Goal: Information Seeking & Learning: Learn about a topic

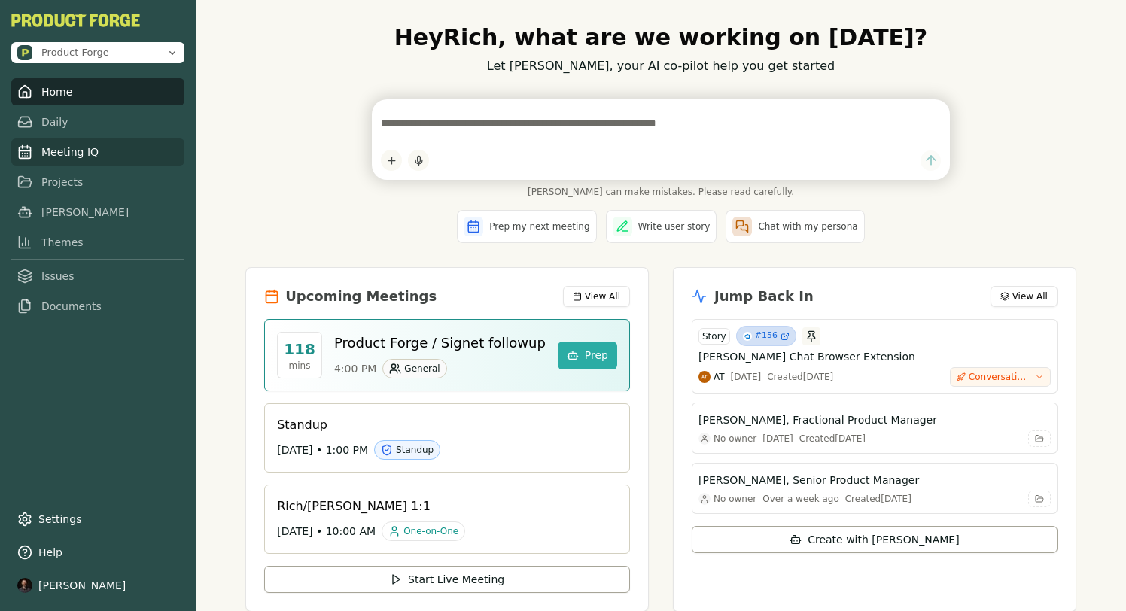
click at [45, 156] on link "Meeting IQ" at bounding box center [97, 152] width 173 height 27
click at [66, 156] on link "Meeting IQ" at bounding box center [97, 152] width 173 height 27
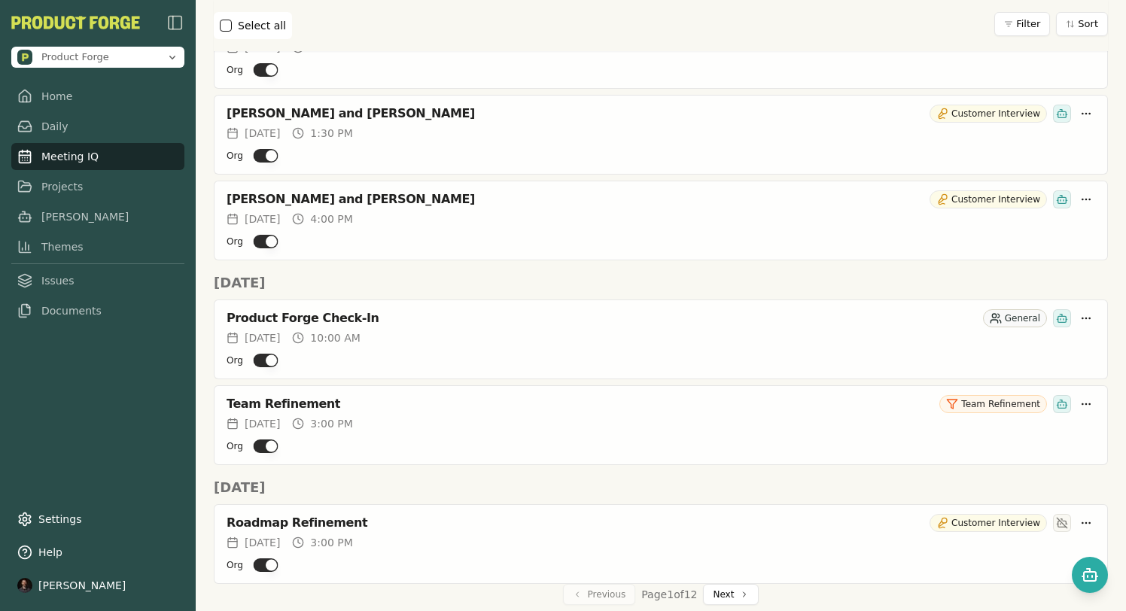
scroll to position [4773, 0]
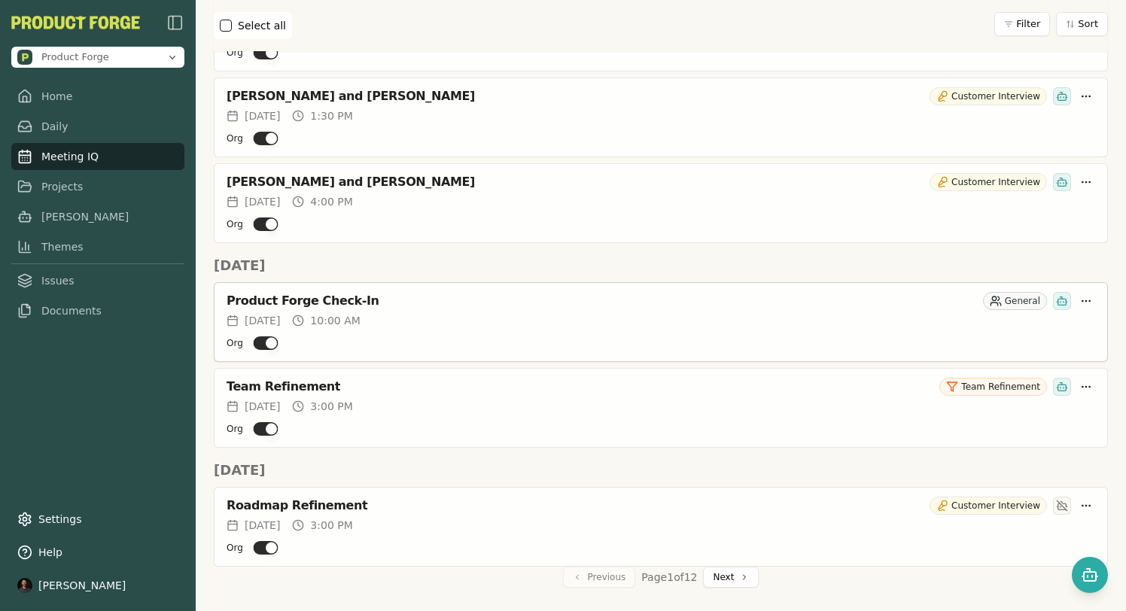
click at [491, 334] on div "Org" at bounding box center [661, 343] width 869 height 18
click at [293, 301] on div "Product Forge Check-In" at bounding box center [602, 301] width 751 height 15
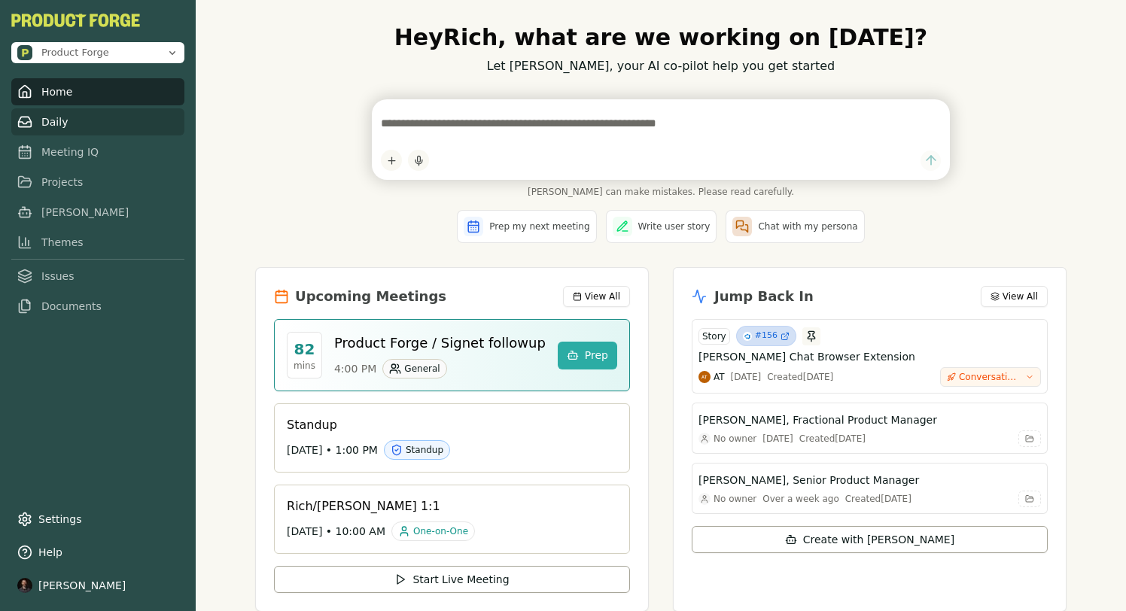
click at [50, 123] on link "Daily" at bounding box center [97, 121] width 173 height 27
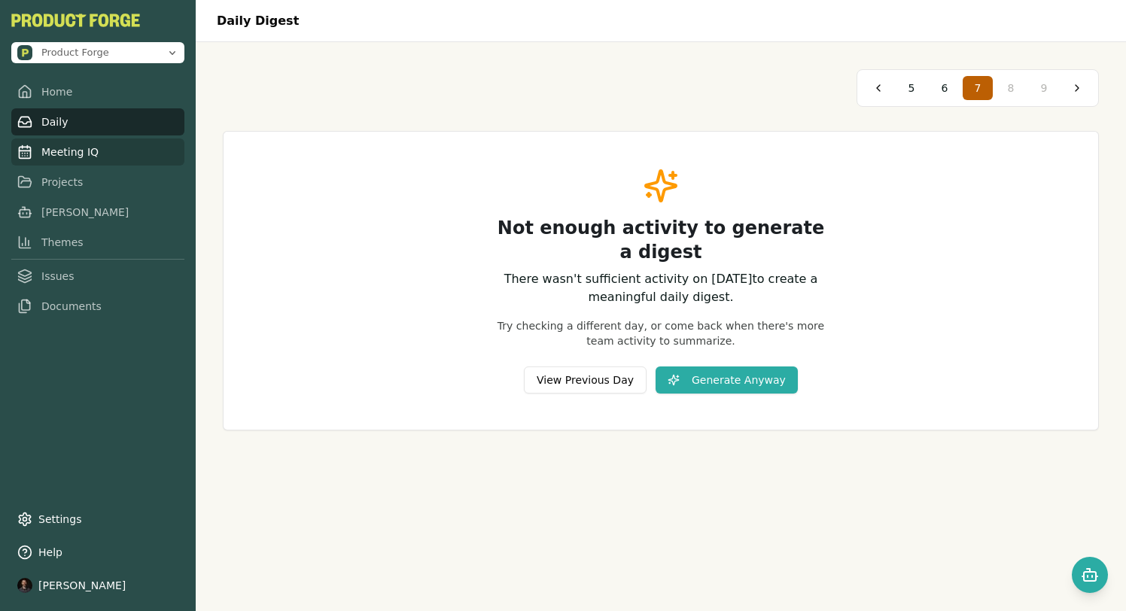
click at [49, 155] on link "Meeting IQ" at bounding box center [97, 152] width 173 height 27
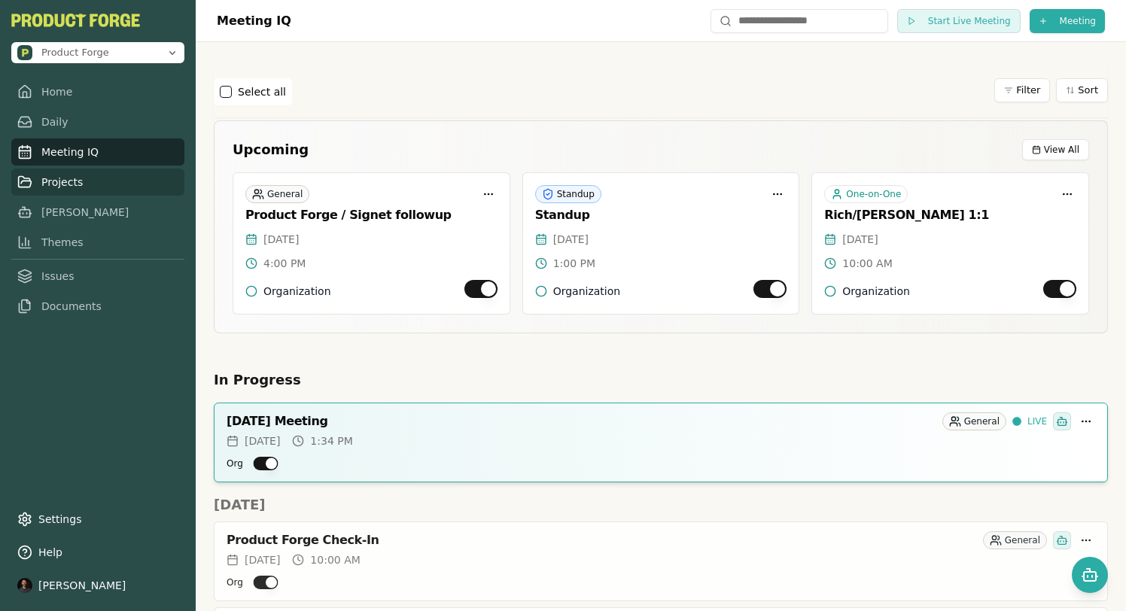
click at [69, 182] on link "Projects" at bounding box center [97, 182] width 173 height 27
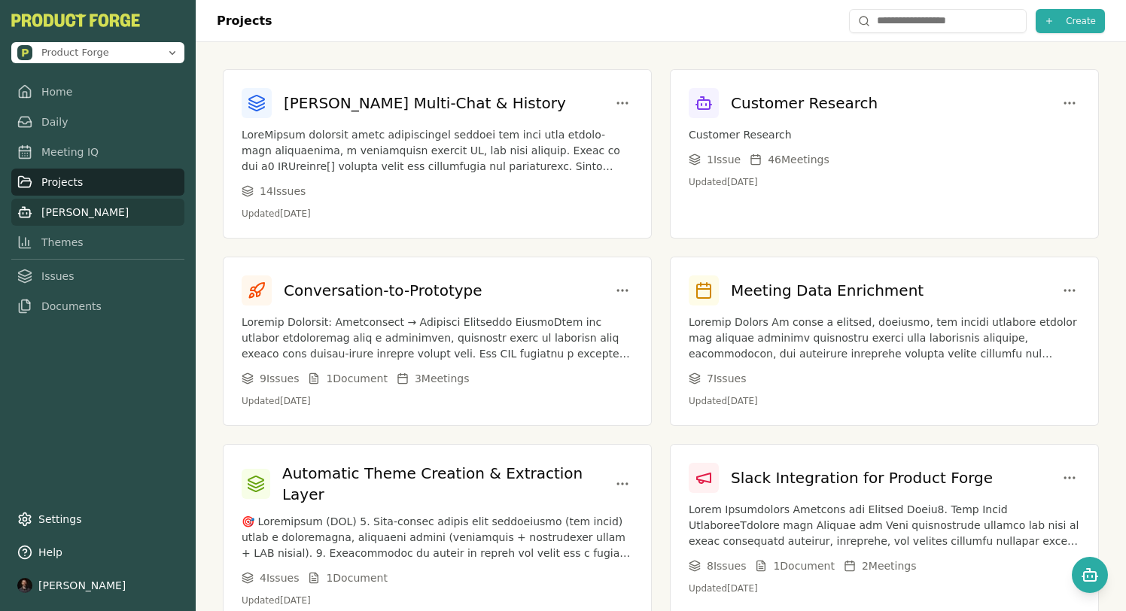
click at [61, 212] on link "[PERSON_NAME]" at bounding box center [97, 212] width 173 height 27
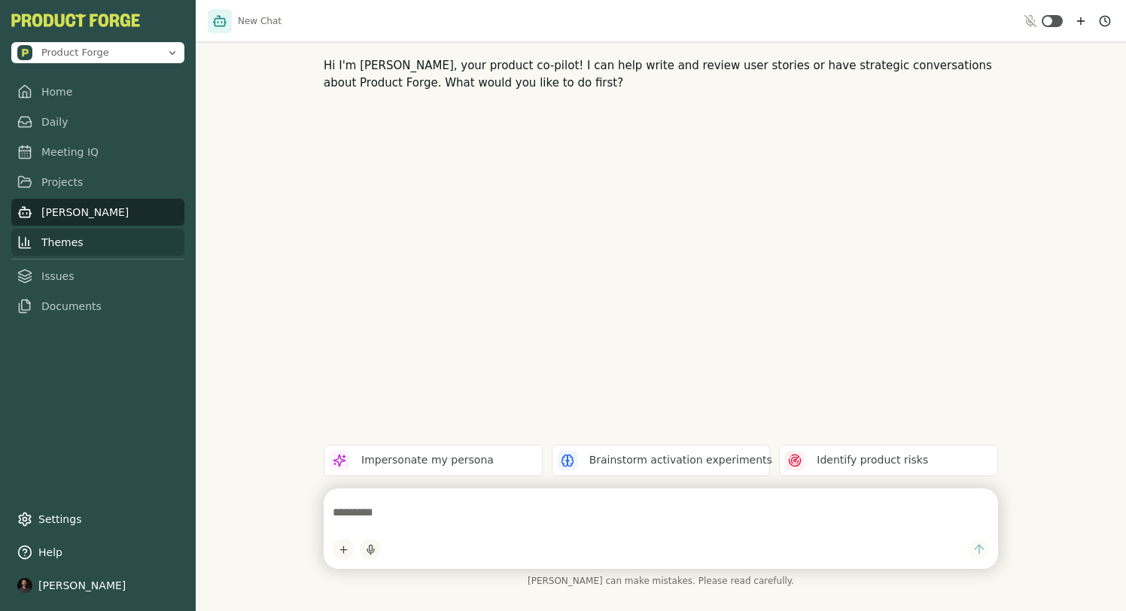
click at [48, 242] on link "Themes" at bounding box center [97, 242] width 173 height 27
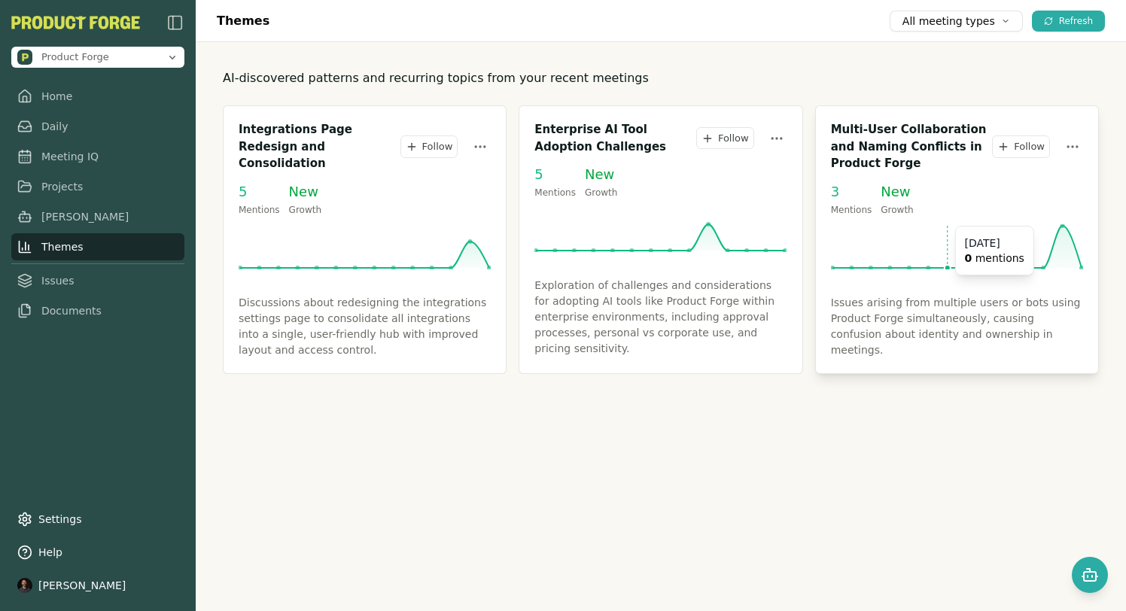
click at [952, 239] on icon at bounding box center [957, 246] width 252 height 45
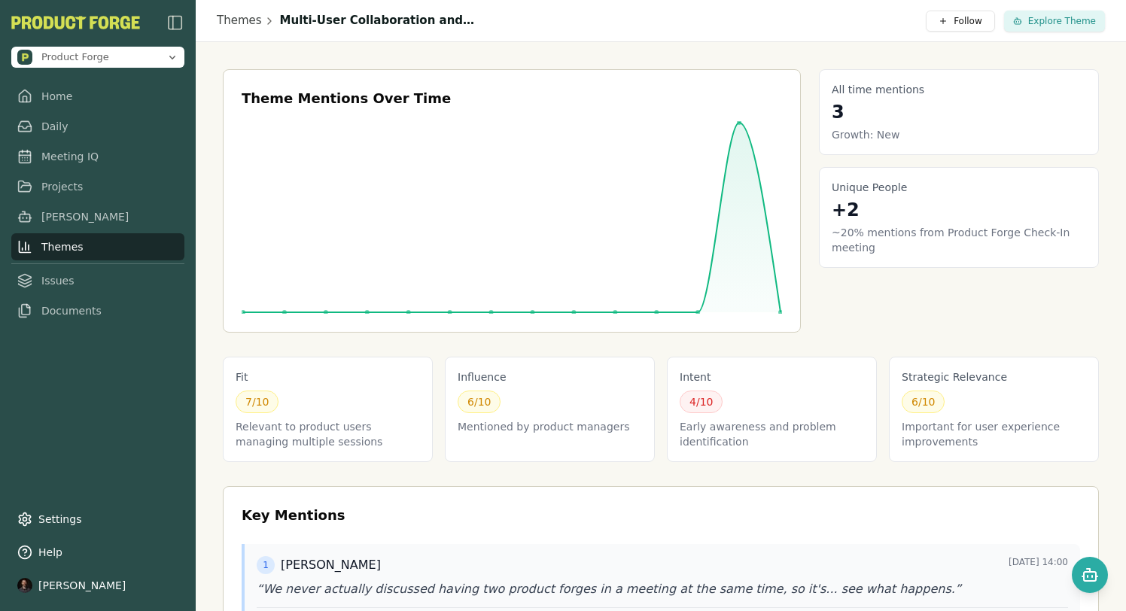
click at [942, 303] on div "All time mentions 3 Growth: New Unique People +2 ~20% mentions from Product For…" at bounding box center [959, 200] width 280 height 263
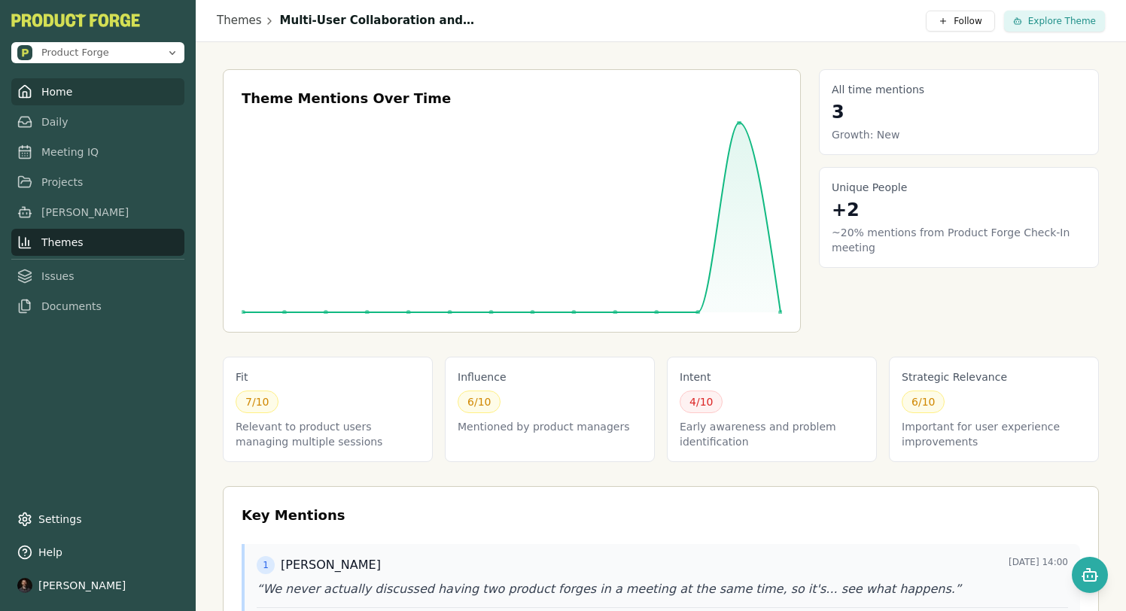
click at [46, 82] on link "Home" at bounding box center [97, 91] width 173 height 27
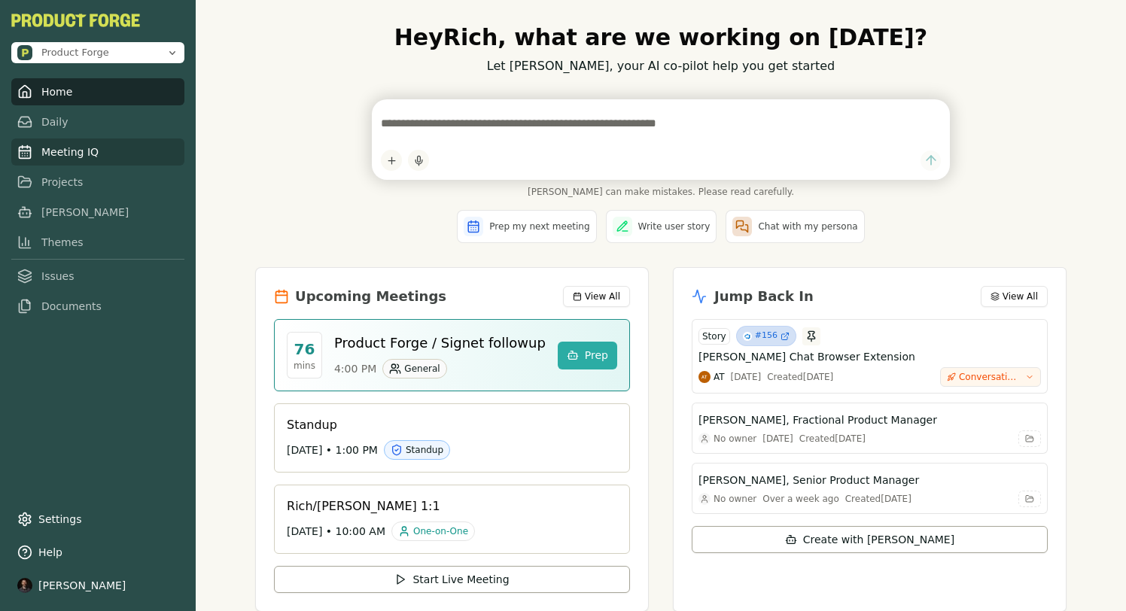
click at [60, 160] on link "Meeting IQ" at bounding box center [97, 152] width 173 height 27
click at [56, 154] on link "Meeting IQ" at bounding box center [97, 152] width 173 height 27
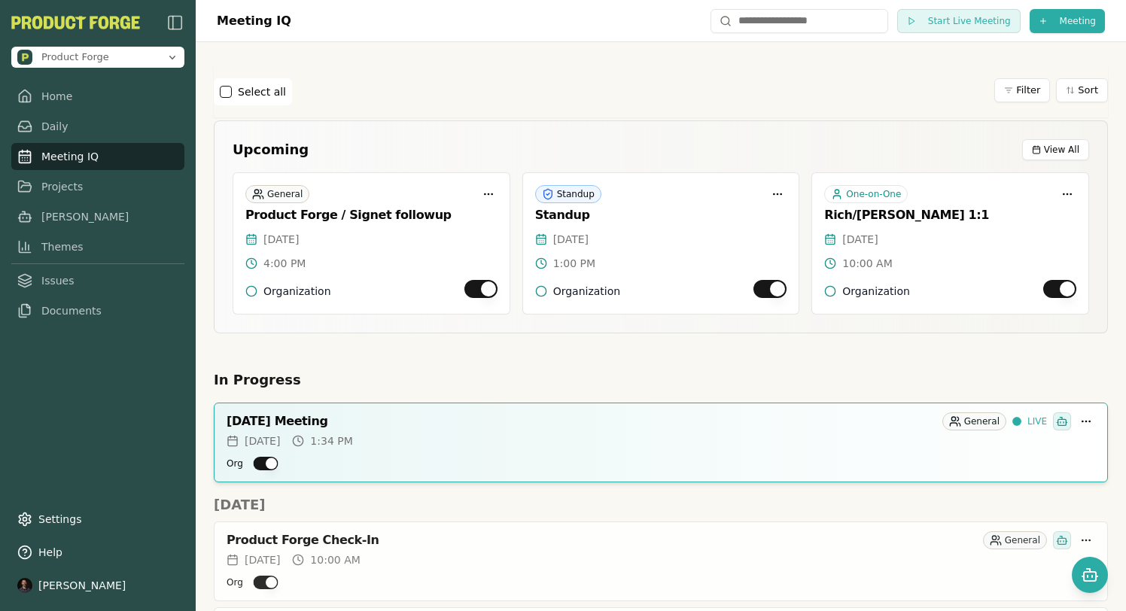
scroll to position [611, 0]
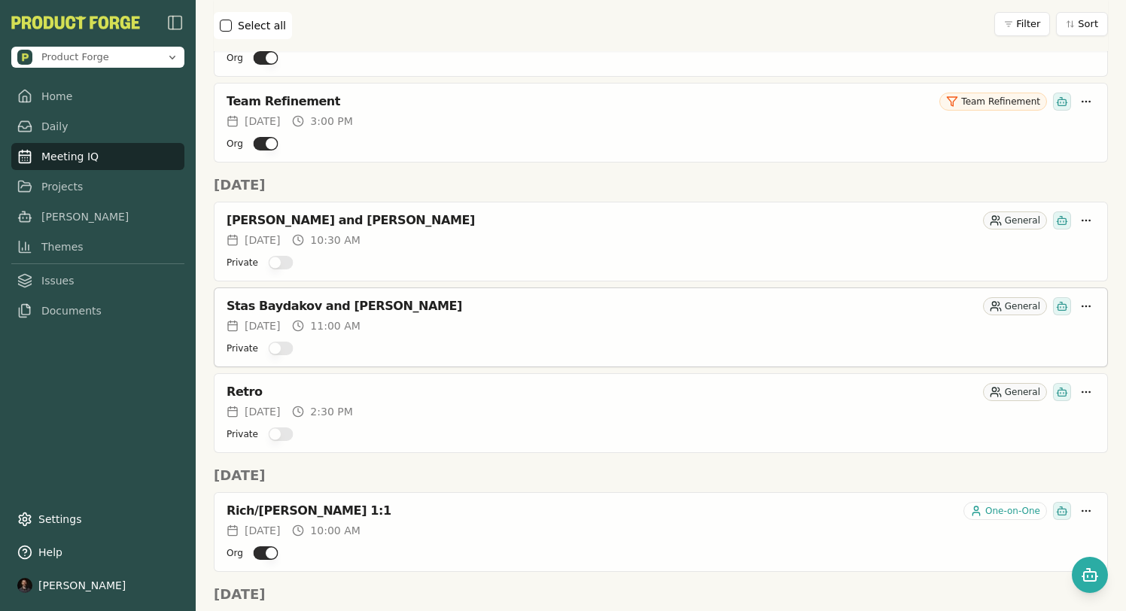
click at [449, 303] on div "Stas Baydakov and [PERSON_NAME]" at bounding box center [602, 306] width 751 height 15
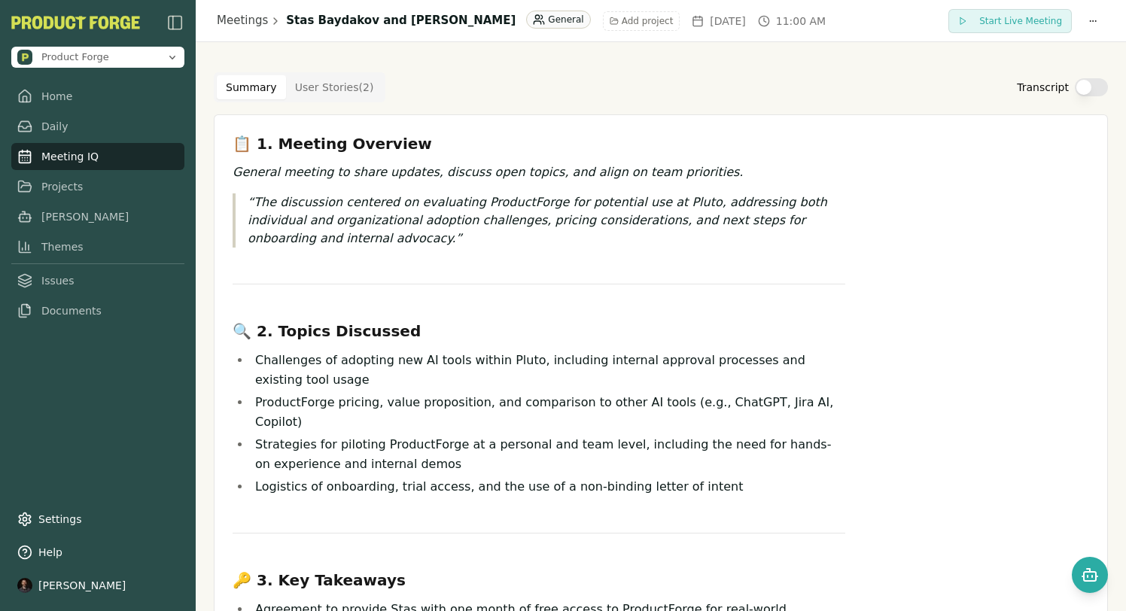
click at [1105, 78] on div "Transcript" at bounding box center [1062, 87] width 91 height 18
click at [1099, 83] on button "Transcript" at bounding box center [1091, 87] width 33 height 18
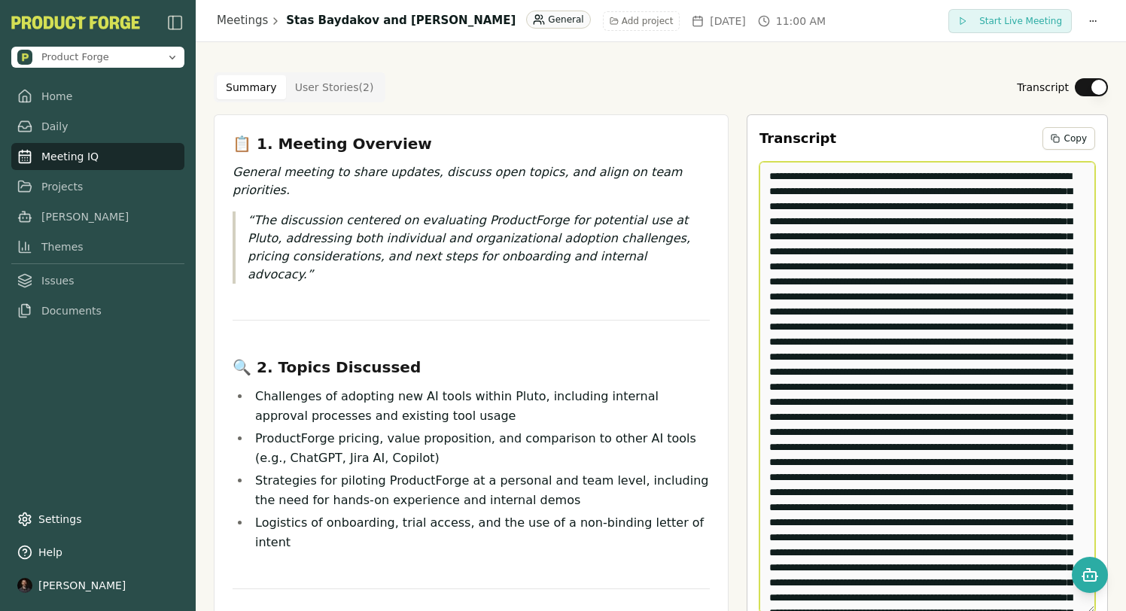
click at [967, 218] on textarea "Edit Transcript" at bounding box center [928, 388] width 336 height 452
